Goal: Information Seeking & Learning: Learn about a topic

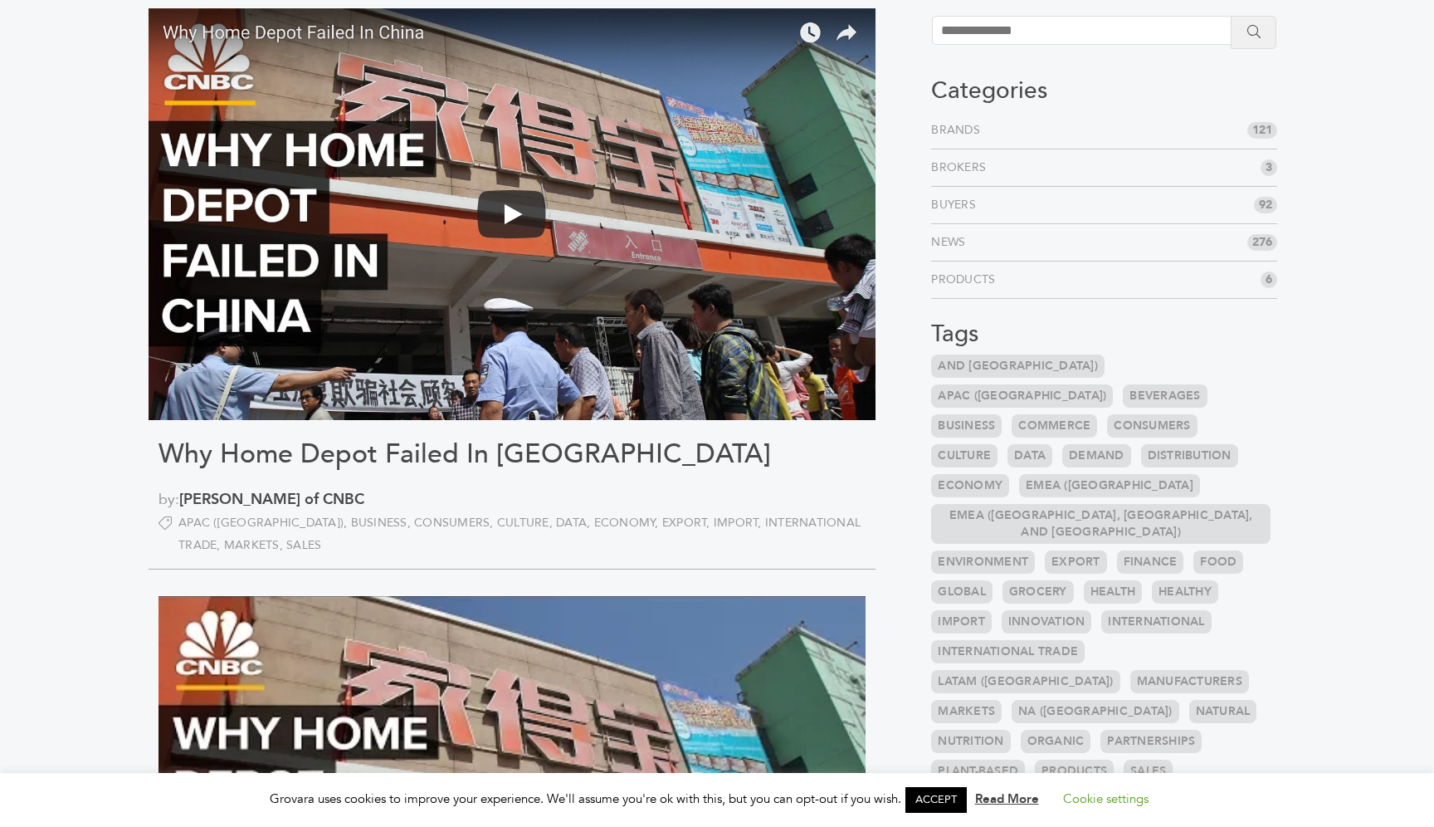
scroll to position [95, 0]
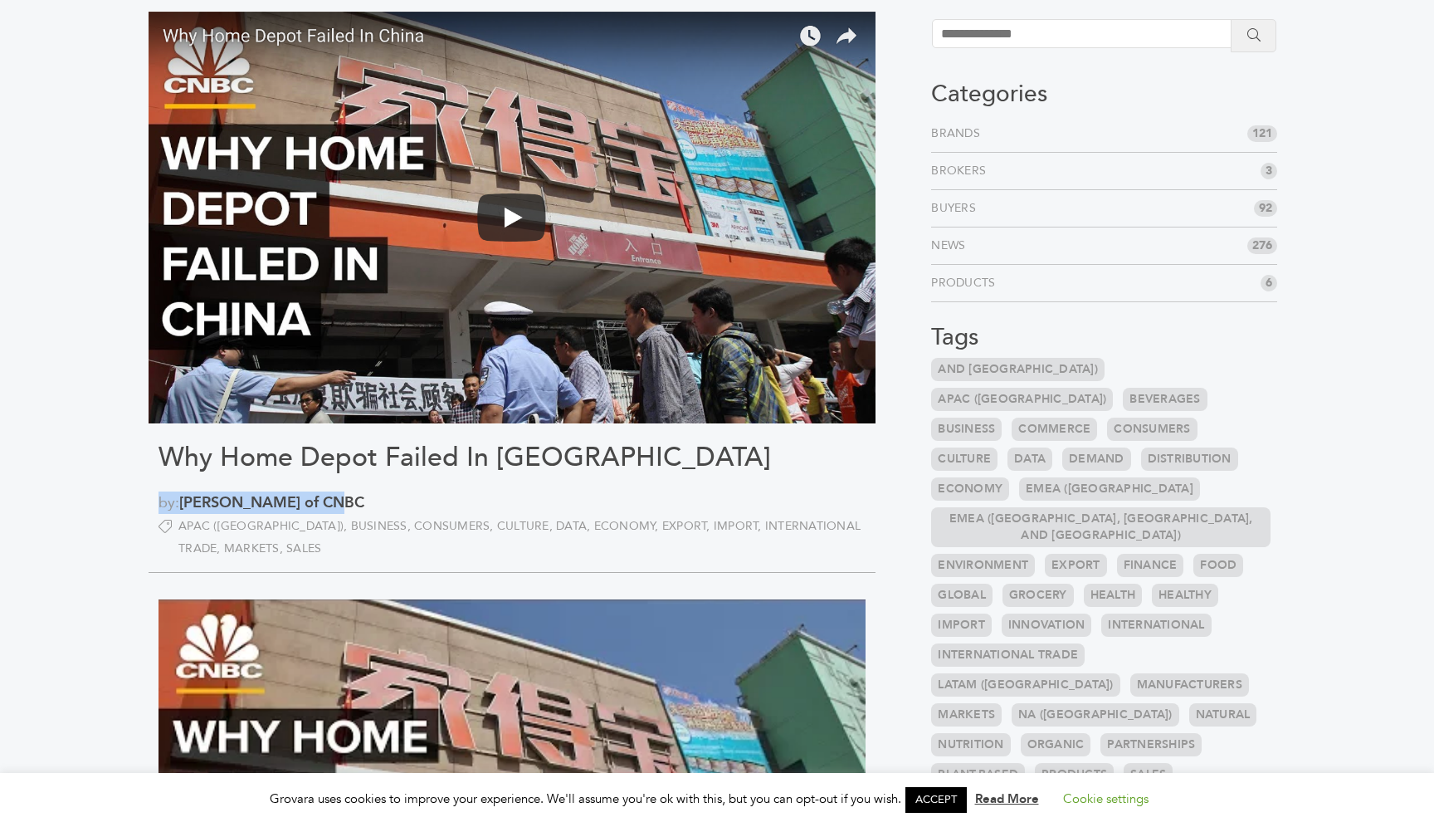
drag, startPoint x: 347, startPoint y: 509, endPoint x: 143, endPoint y: 510, distance: 204.2
click at [143, 510] on section "Why Home Depot Failed In China by: Karin Shedd of CNBC APAC (Asia Pacific) Busi…" at bounding box center [523, 784] width 774 height 1546
copy span "by: Karin Shedd of CNBC"
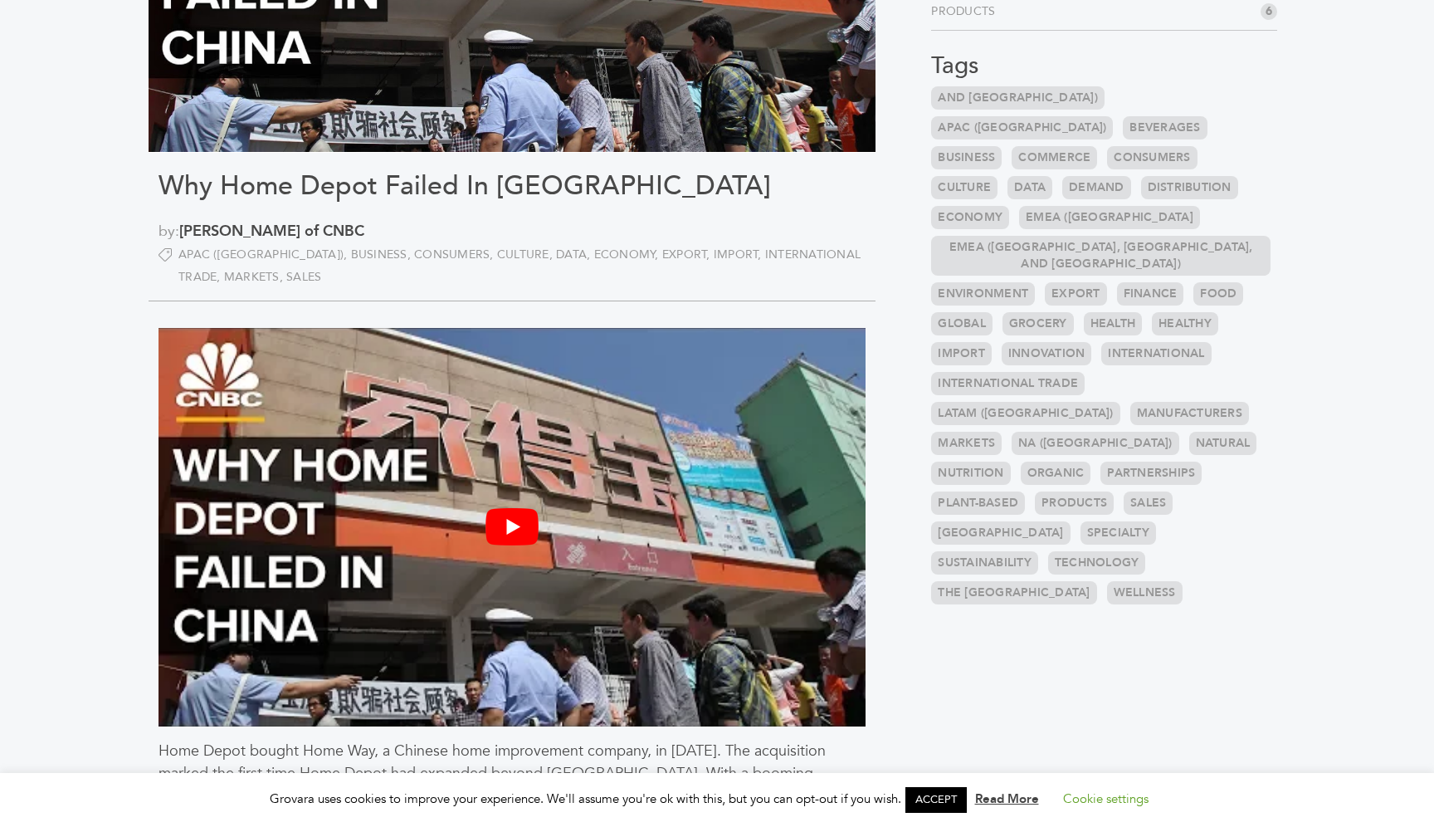
scroll to position [378, 0]
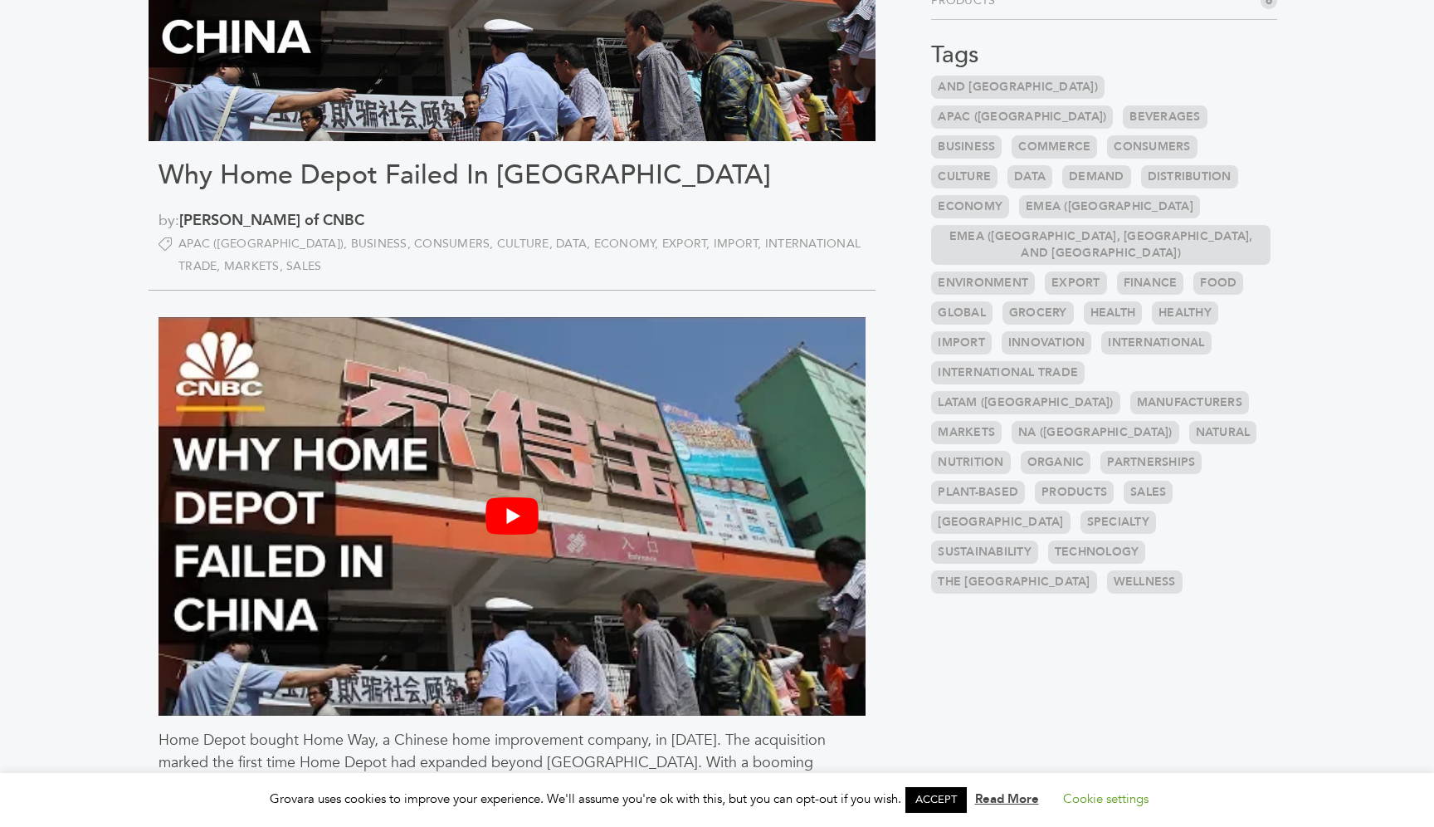
click at [950, 691] on aside "Categories Brands 121 Brokers 3 Buyers 92 News 276 6" at bounding box center [1104, 502] width 388 height 1546
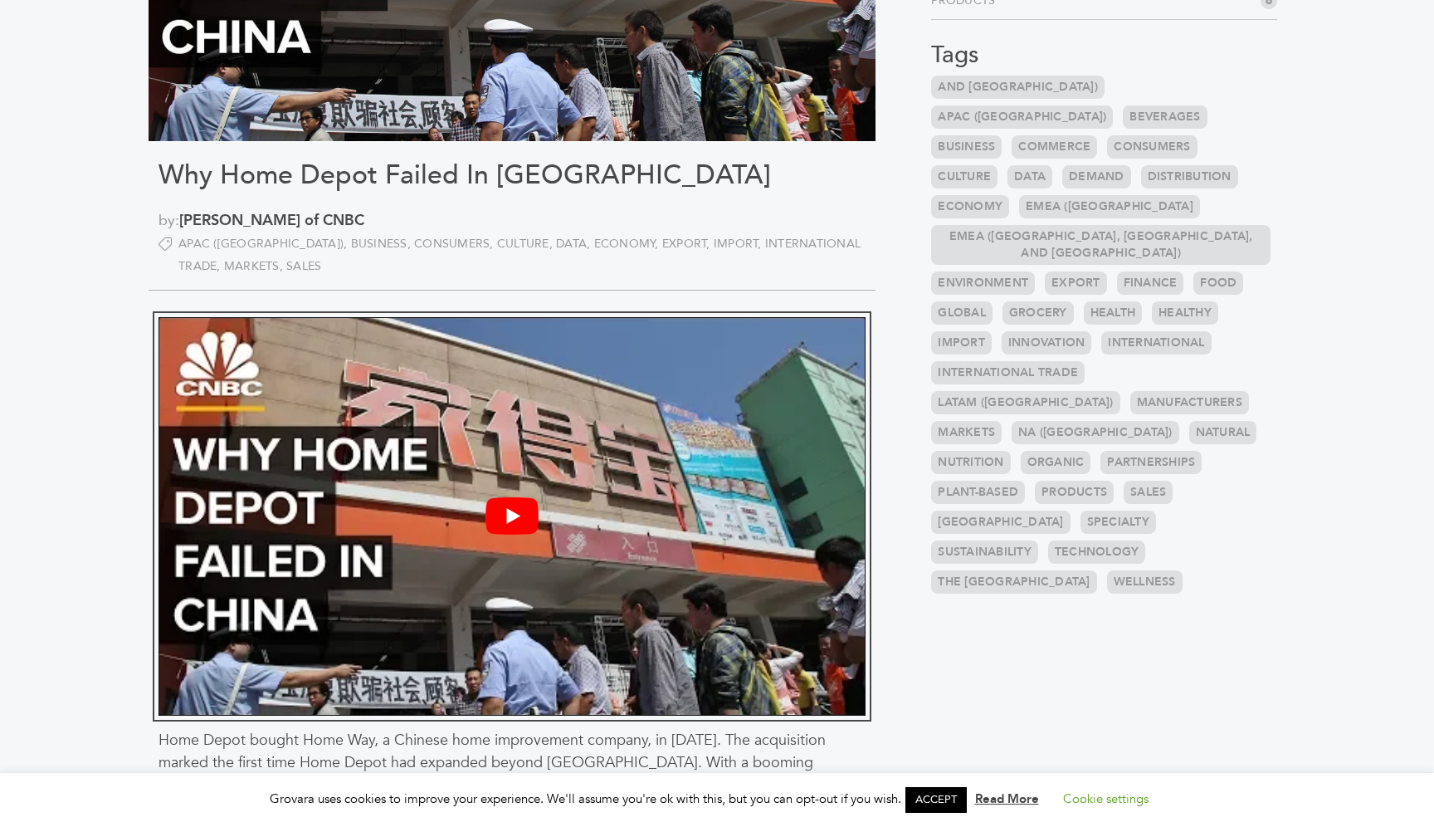
click at [799, 627] on button "Play Youtube video" at bounding box center [512, 516] width 707 height 398
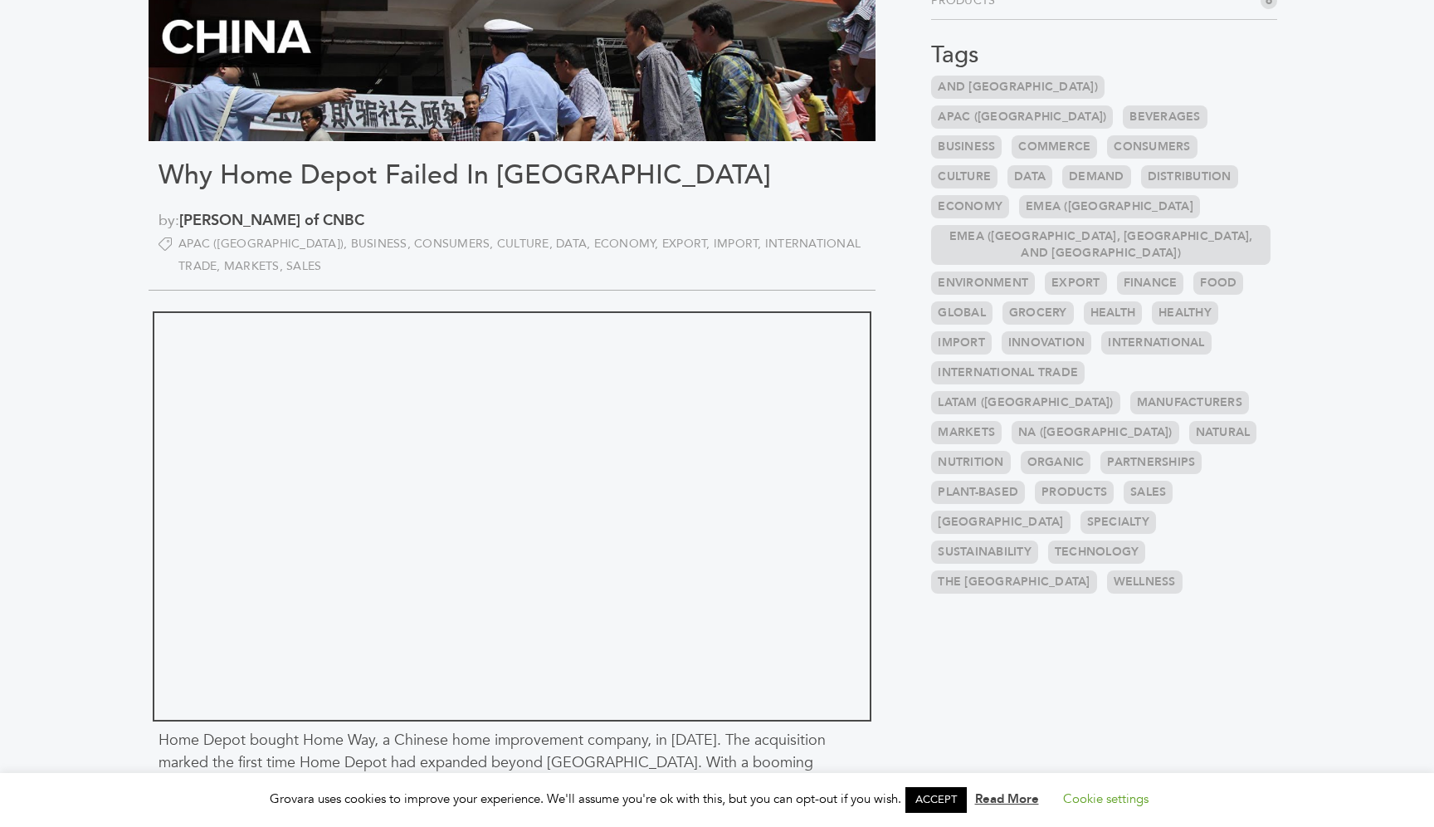
scroll to position [0, 0]
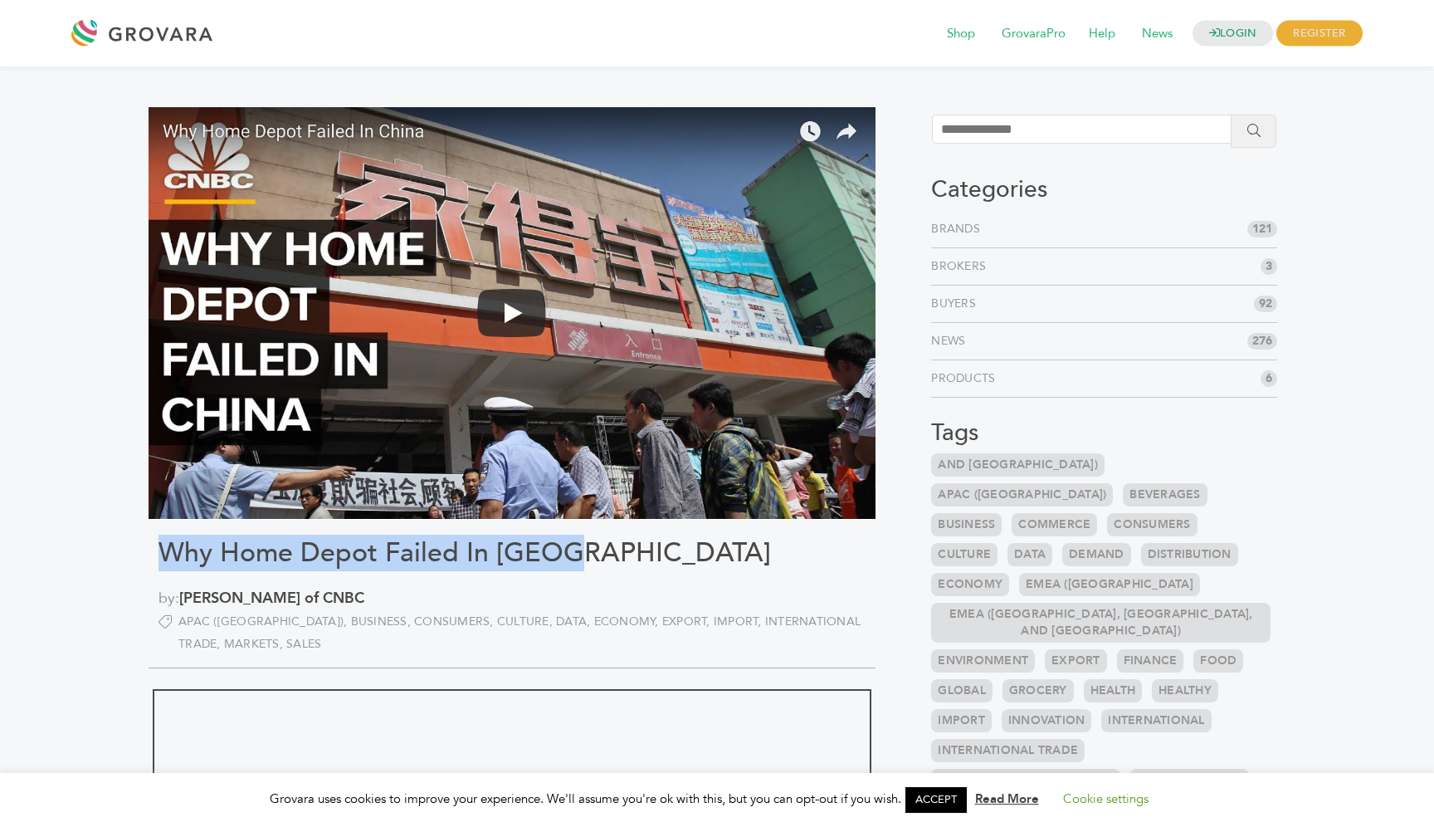
drag, startPoint x: 576, startPoint y: 554, endPoint x: 220, endPoint y: 527, distance: 357.0
click at [220, 527] on div "Why Home Depot Failed In China by: Karin Shedd of CNBC APAC (Asia Pacific) Busi…" at bounding box center [512, 805] width 727 height 1398
copy h1 "Why Home Depot Failed In [GEOGRAPHIC_DATA]"
